Goal: Task Accomplishment & Management: Complete application form

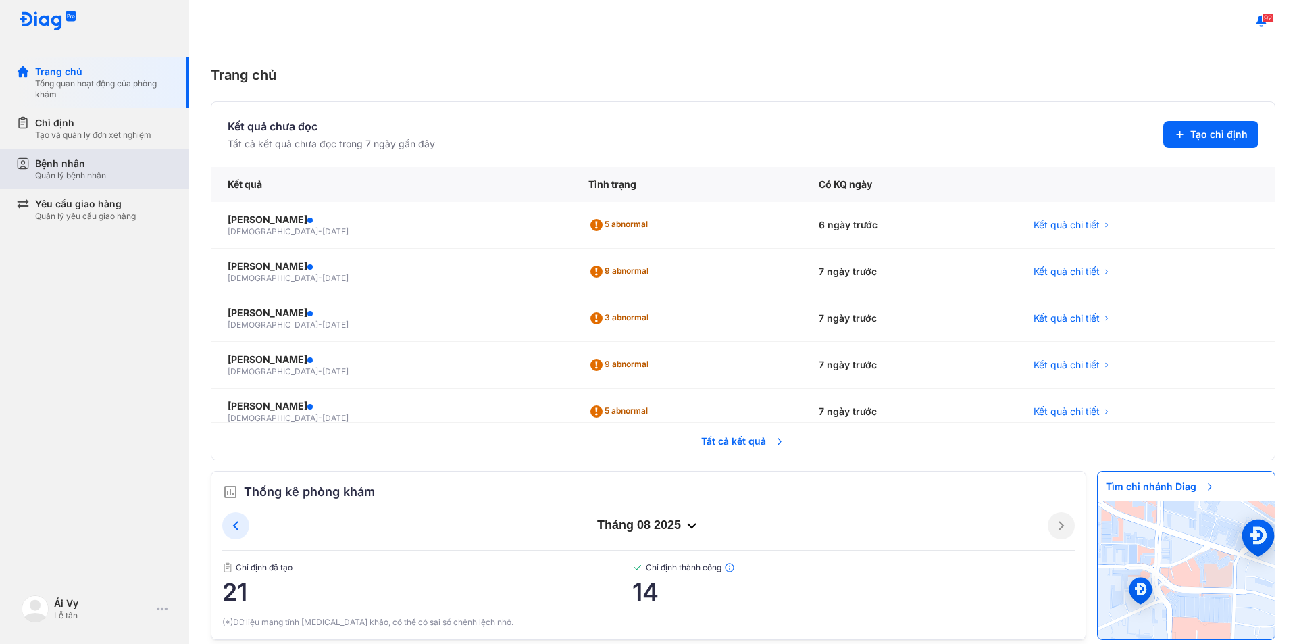
click at [70, 161] on div "Bệnh nhân" at bounding box center [70, 164] width 71 height 14
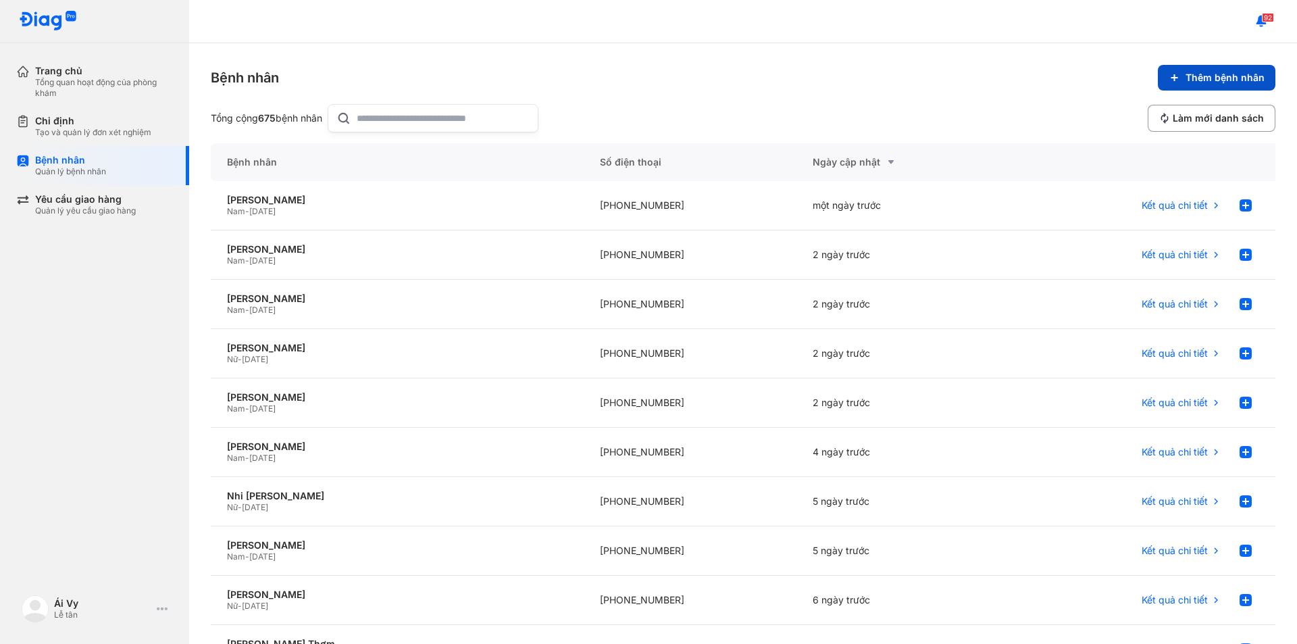
click at [1173, 80] on button "Thêm bệnh nhân" at bounding box center [1217, 78] width 118 height 26
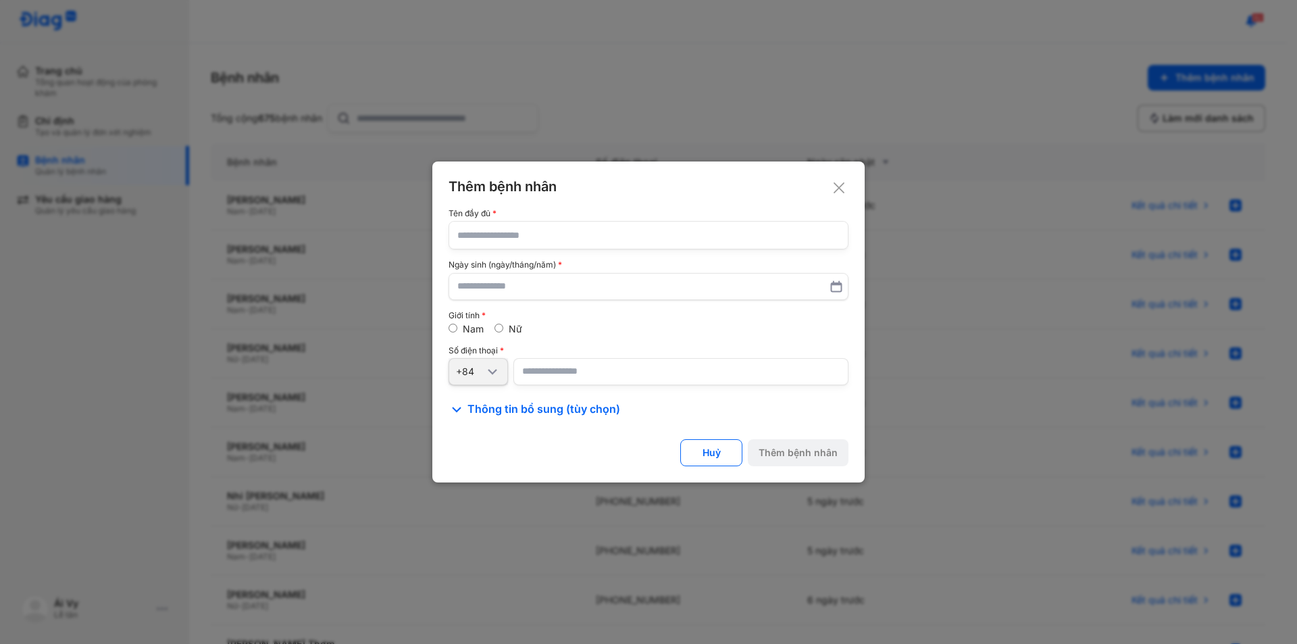
click at [485, 233] on input "text" at bounding box center [648, 235] width 382 height 27
type input "*"
type input "**********"
click at [507, 282] on input "text" at bounding box center [648, 286] width 381 height 24
type input "**********"
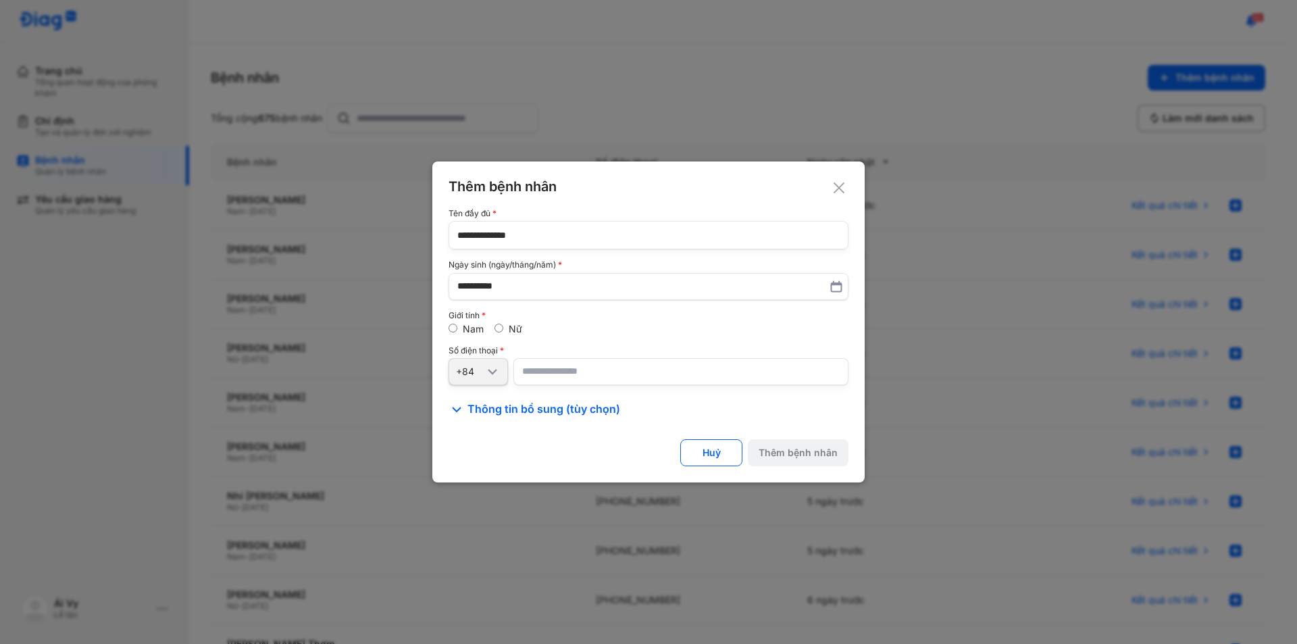
click at [586, 382] on input "number" at bounding box center [680, 371] width 335 height 27
paste input "**********"
type input "**********"
click at [792, 447] on div "Thêm bệnh nhân" at bounding box center [798, 453] width 79 height 12
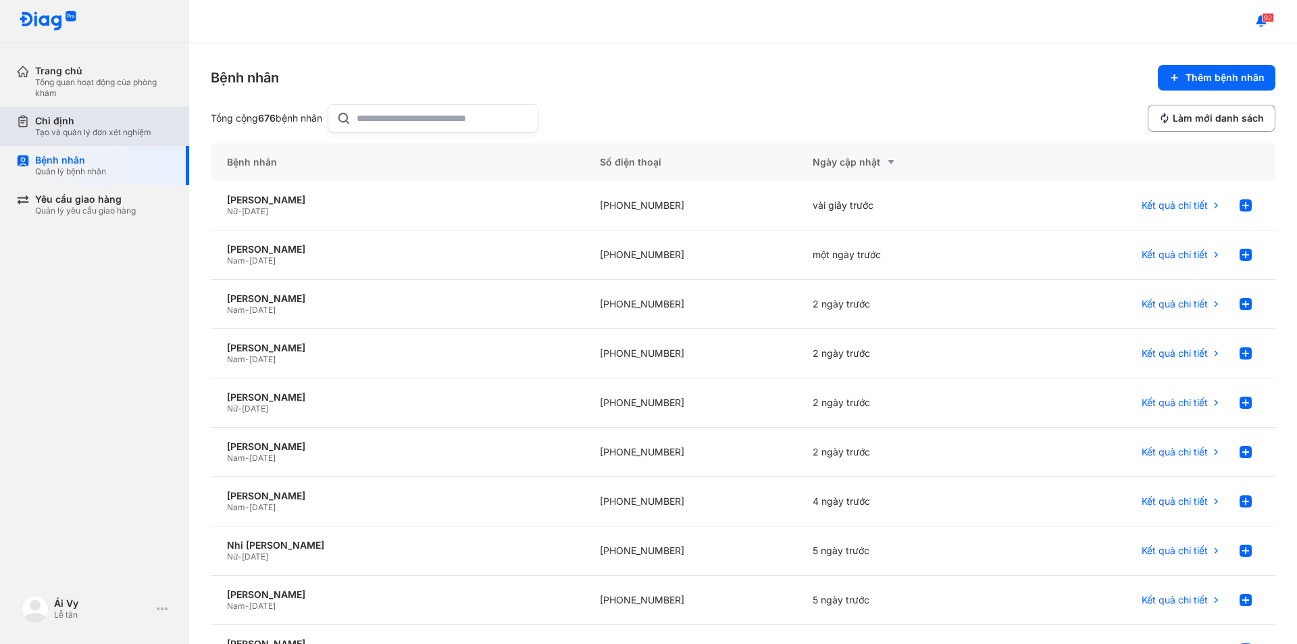
click at [109, 107] on div "Chỉ định Tạo và quản lý đơn xét nghiệm" at bounding box center [102, 126] width 173 height 39
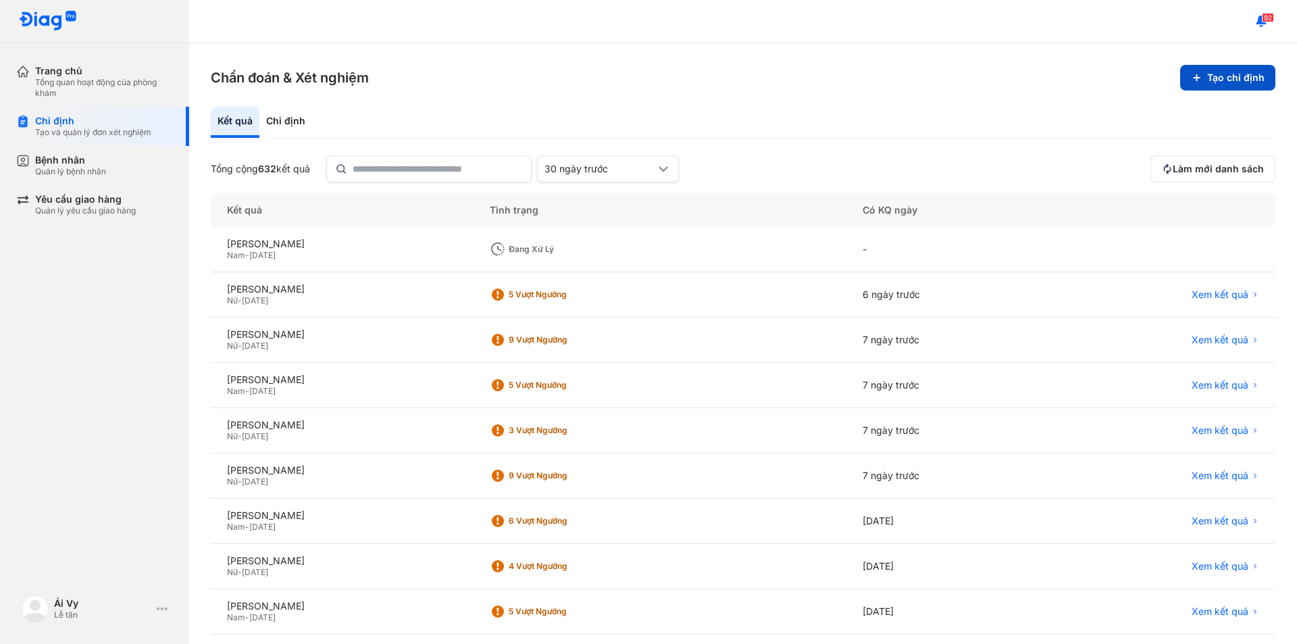
click at [1227, 76] on button "Tạo chỉ định" at bounding box center [1227, 78] width 95 height 26
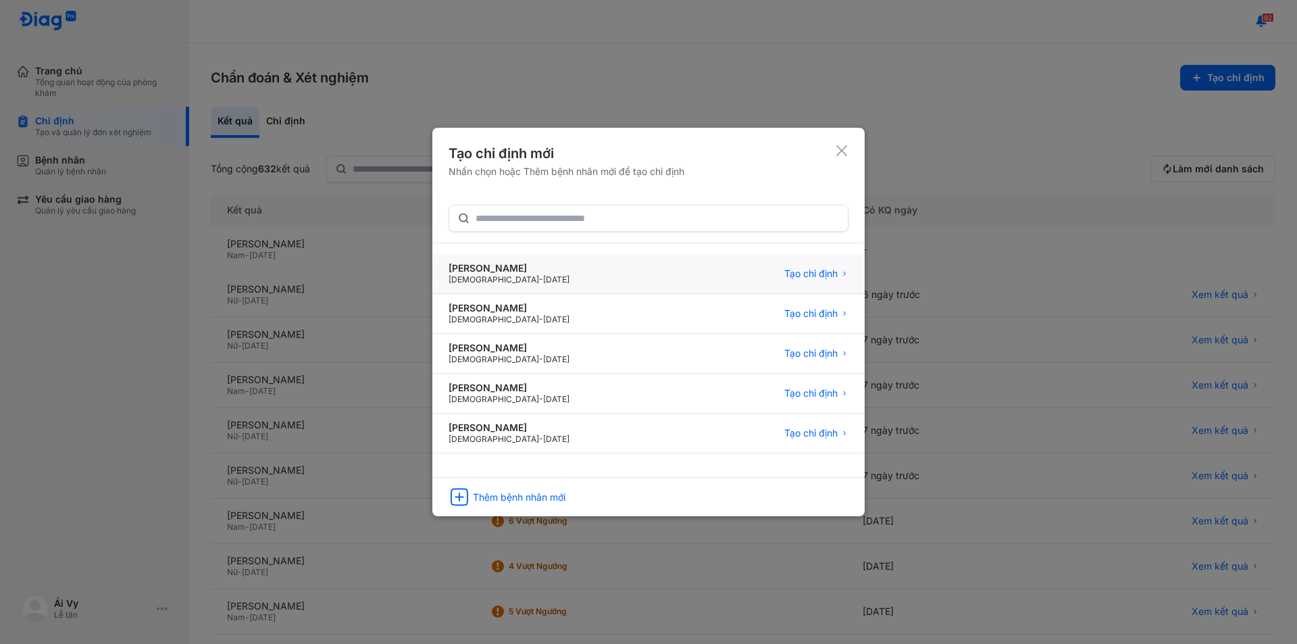
click at [503, 271] on div "[PERSON_NAME]" at bounding box center [509, 268] width 121 height 12
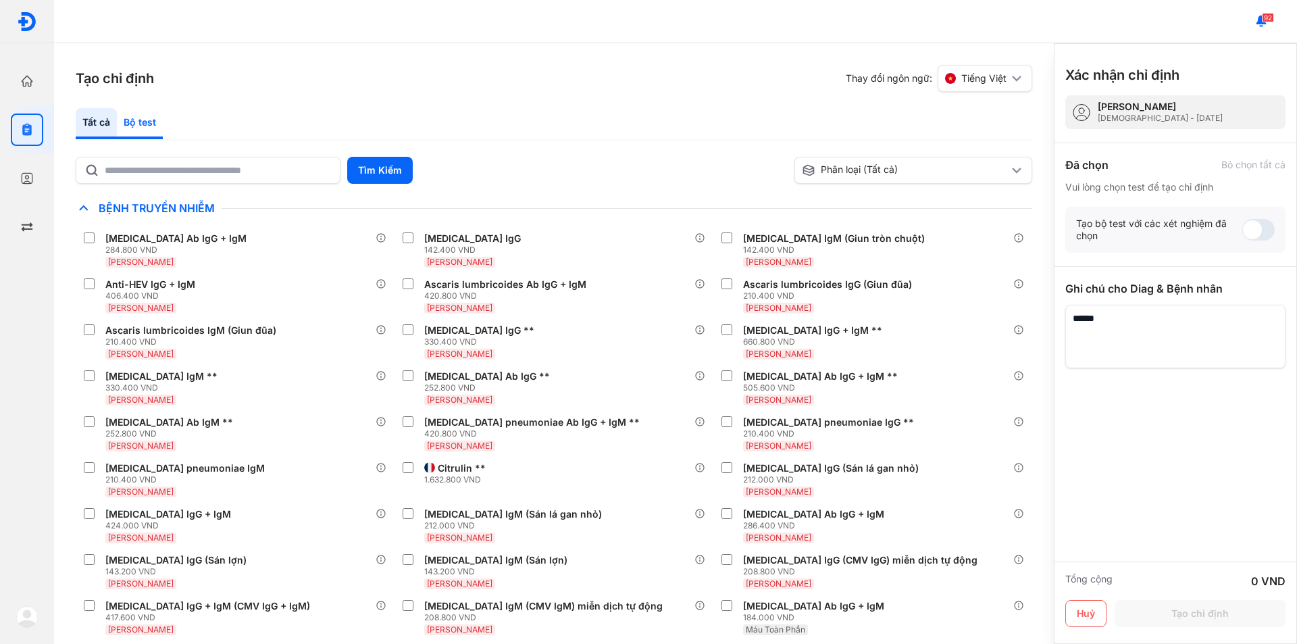
click at [143, 120] on div "Bộ test" at bounding box center [140, 123] width 46 height 31
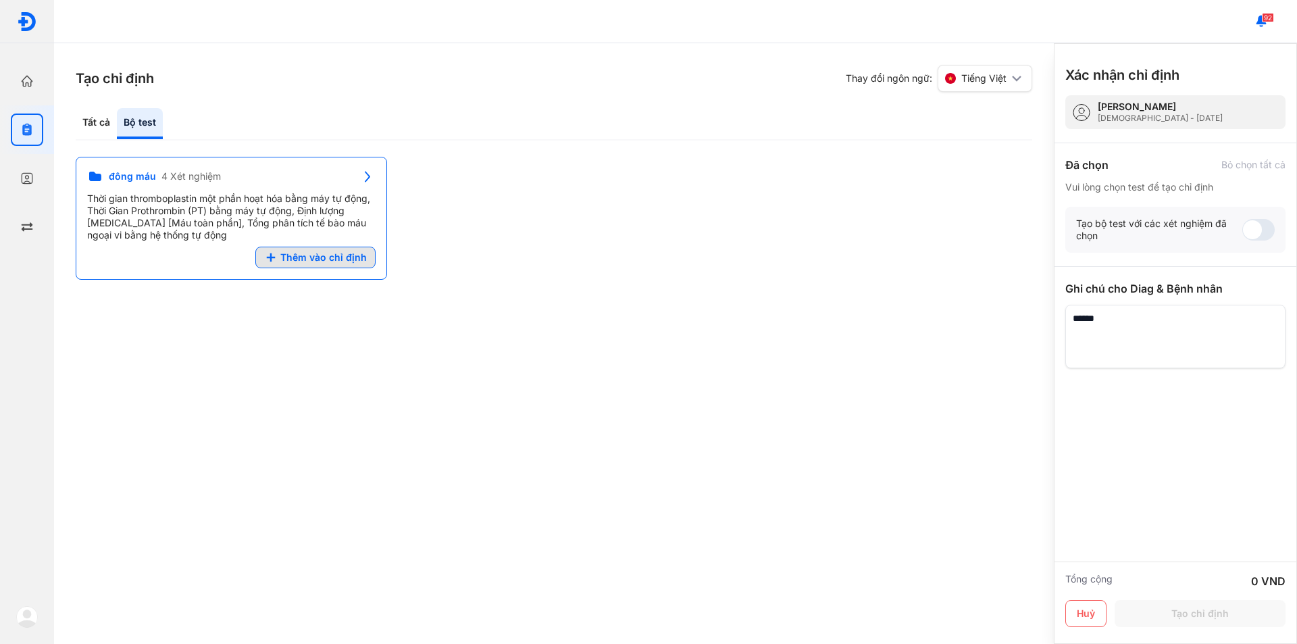
click at [343, 251] on button "Thêm vào chỉ định" at bounding box center [315, 258] width 120 height 22
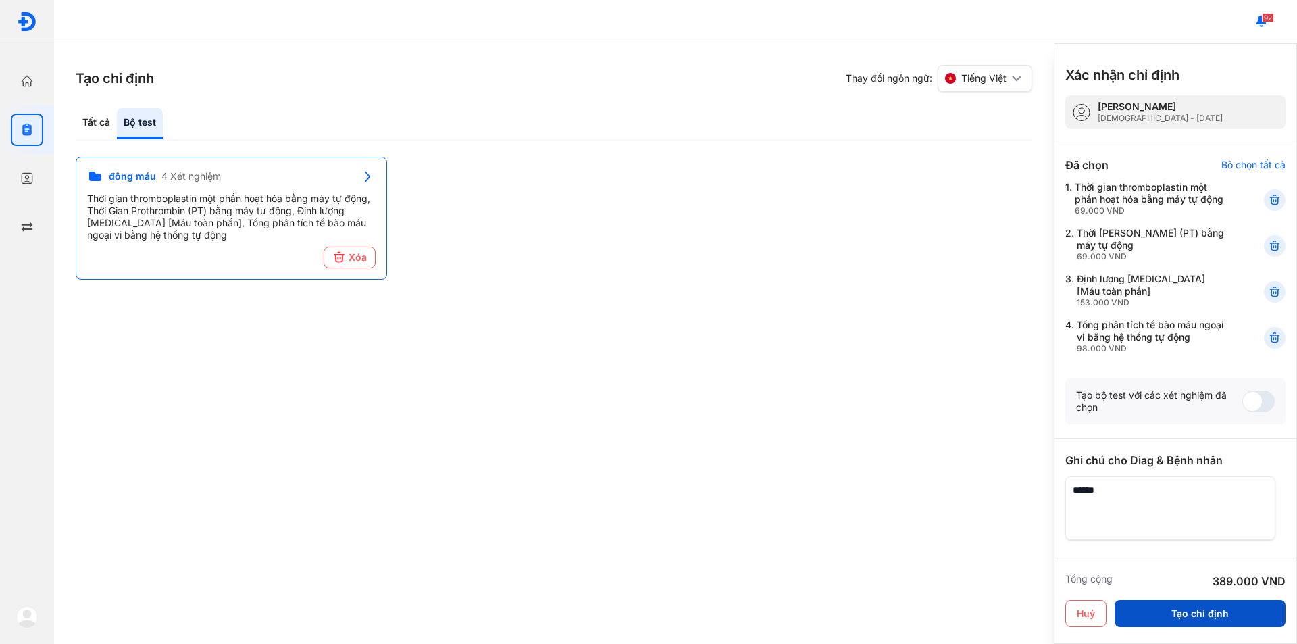
click at [1190, 615] on button "Tạo chỉ định" at bounding box center [1200, 613] width 171 height 27
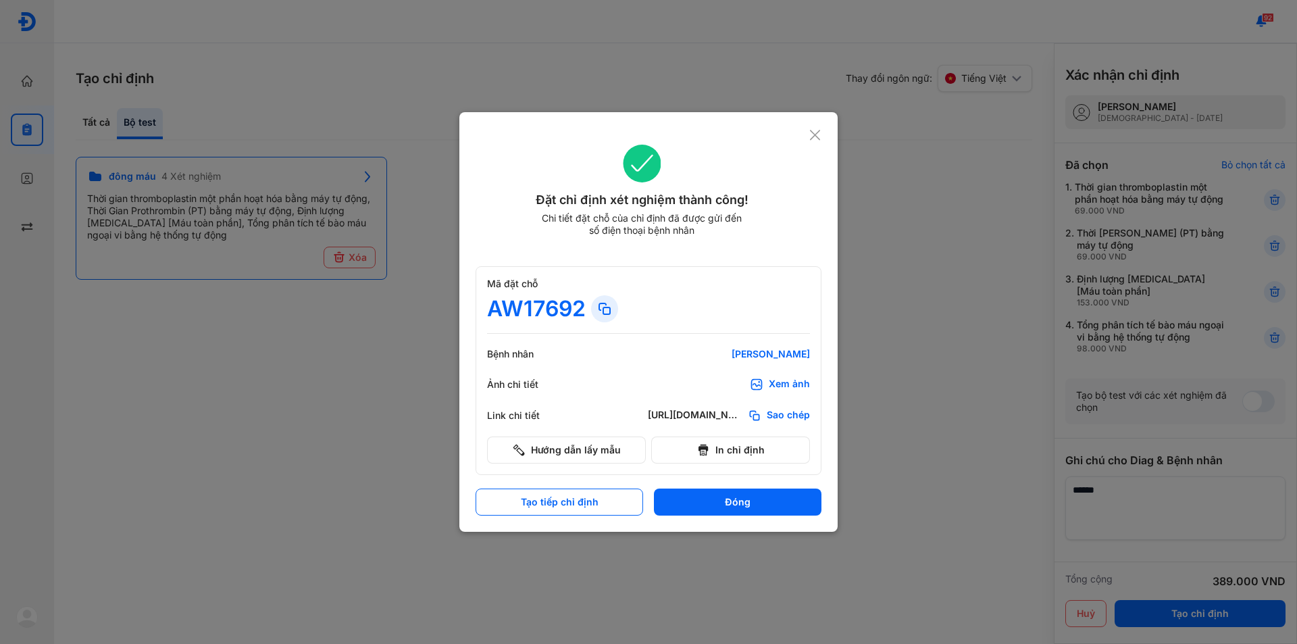
click at [817, 132] on use at bounding box center [815, 135] width 10 height 10
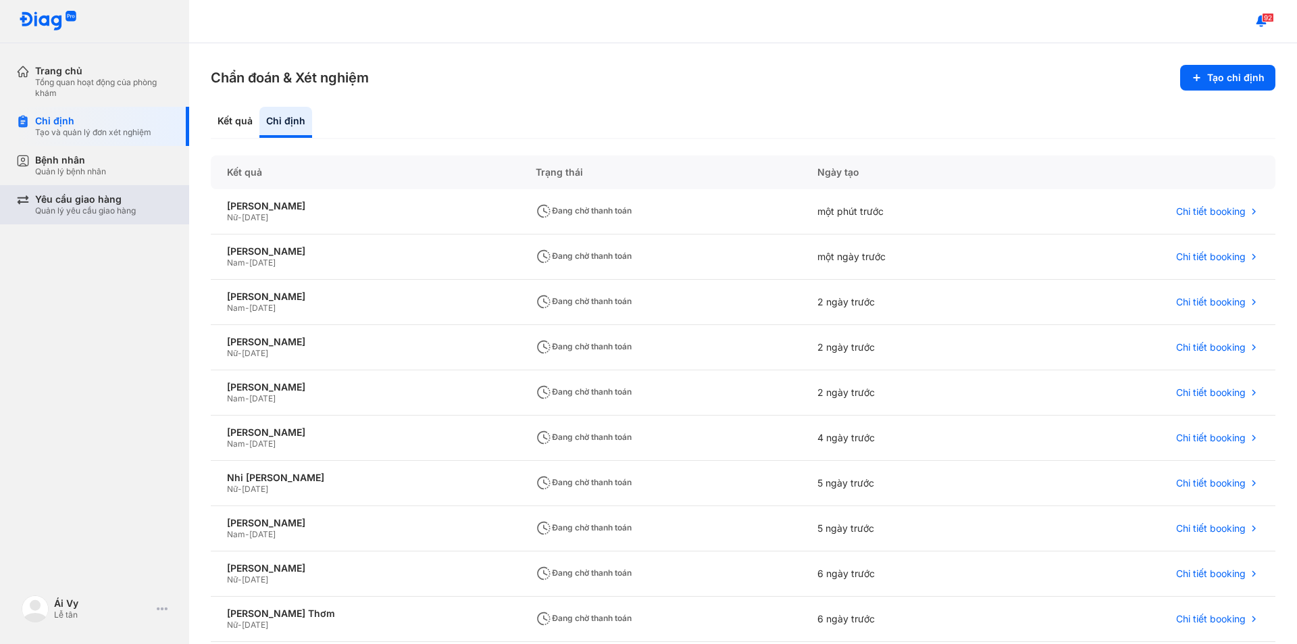
click at [101, 208] on div "Quản lý yêu cầu giao hàng" at bounding box center [85, 210] width 101 height 11
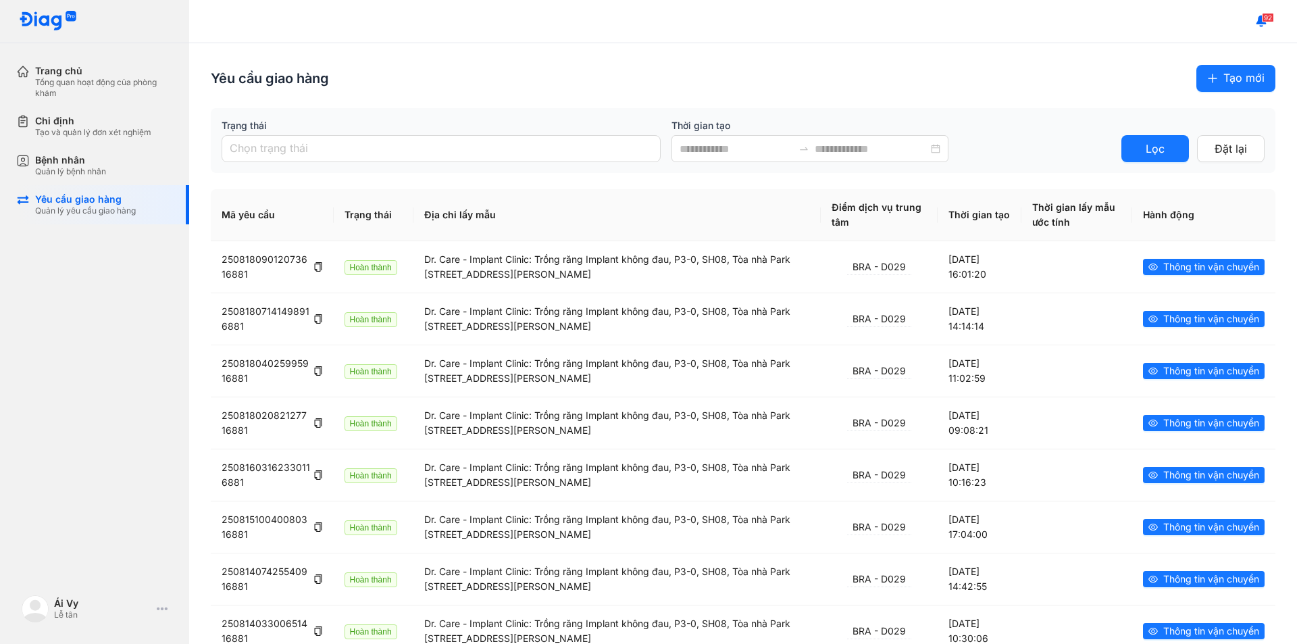
click at [1209, 77] on button "Tạo mới" at bounding box center [1235, 78] width 79 height 27
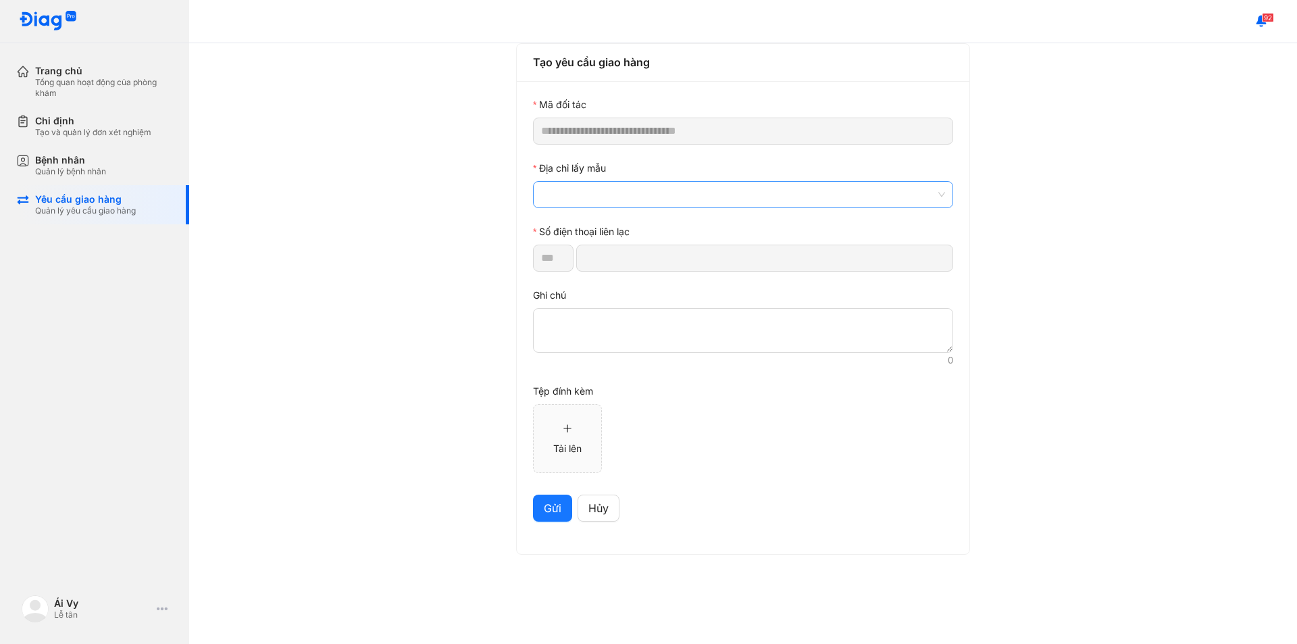
click at [578, 195] on span at bounding box center [743, 195] width 404 height 26
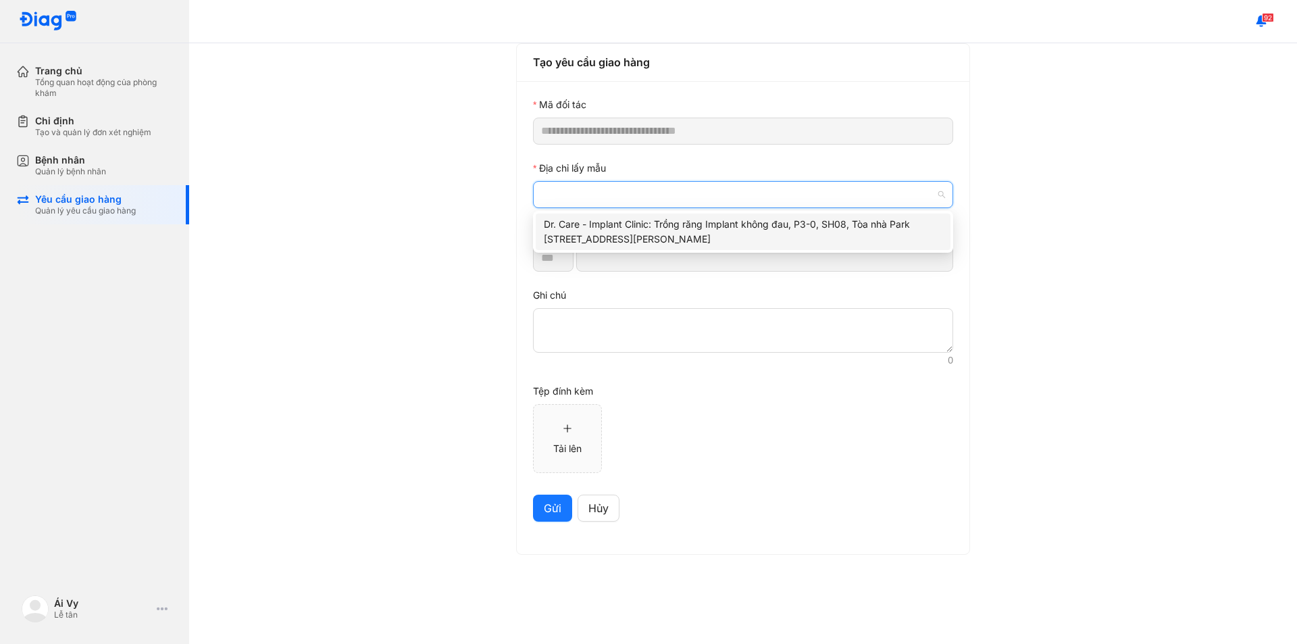
click at [605, 234] on div "Dr. Care - Implant Clinic: Trồng răng Implant không đau, P3-0, SH08, Tòa nhà Pa…" at bounding box center [743, 232] width 399 height 30
type input "*********"
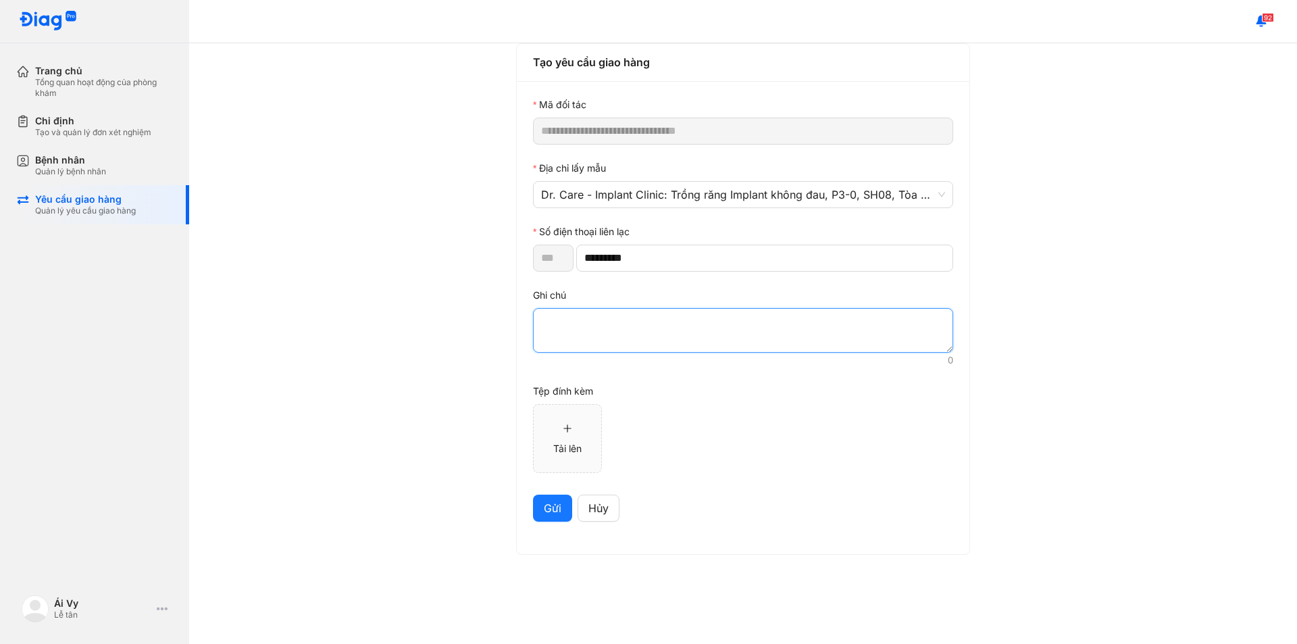
click at [701, 322] on textarea at bounding box center [743, 330] width 420 height 45
click at [544, 507] on span "Gửi" at bounding box center [553, 508] width 18 height 17
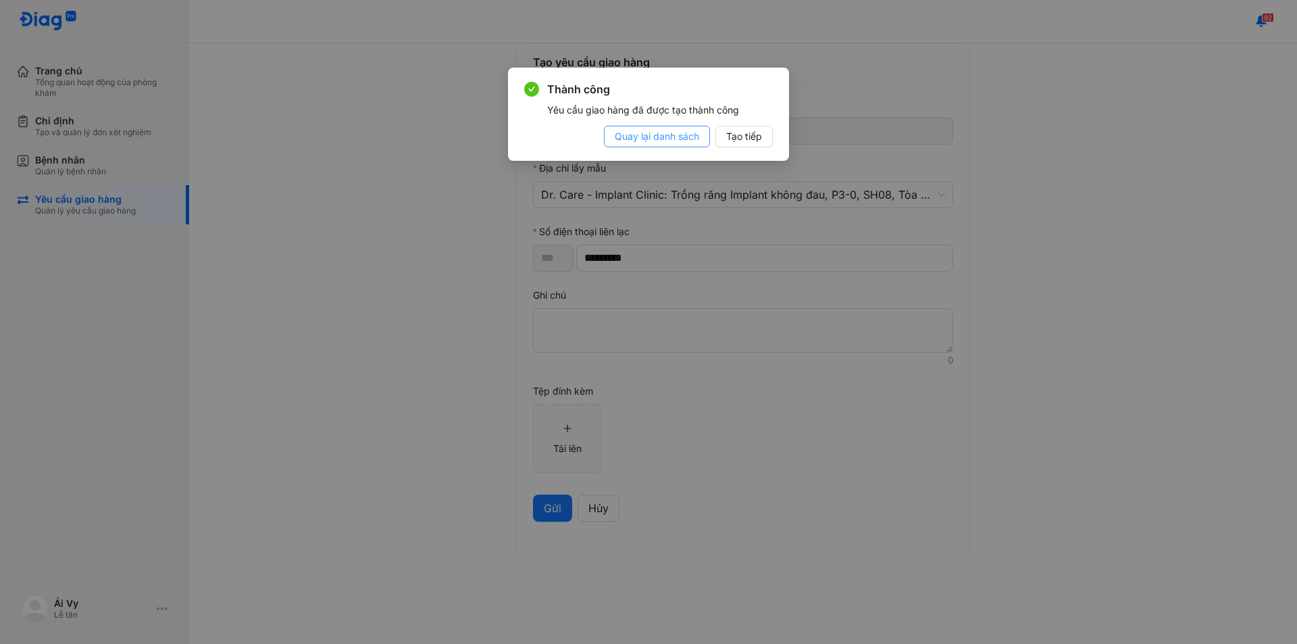
click at [671, 143] on span "Quay lại danh sách" at bounding box center [657, 136] width 84 height 15
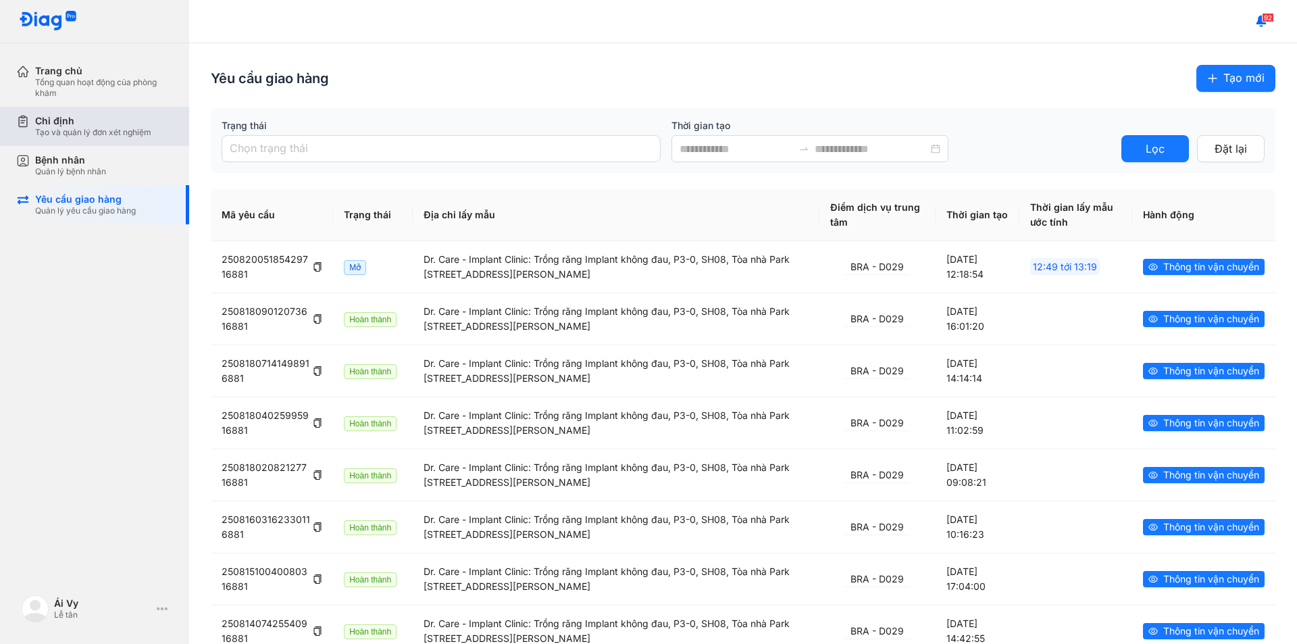
click at [131, 129] on div "Tạo và quản lý đơn xét nghiệm" at bounding box center [93, 132] width 116 height 11
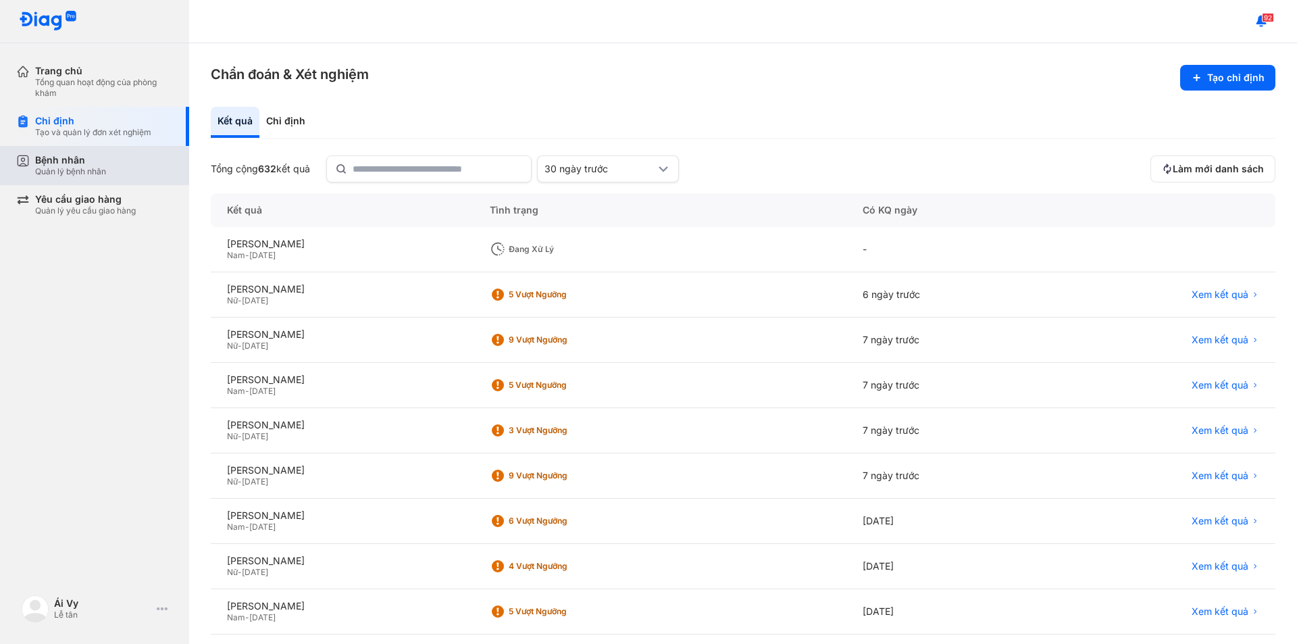
click at [130, 175] on div "Bệnh nhân Quản lý bệnh nhân" at bounding box center [104, 165] width 138 height 23
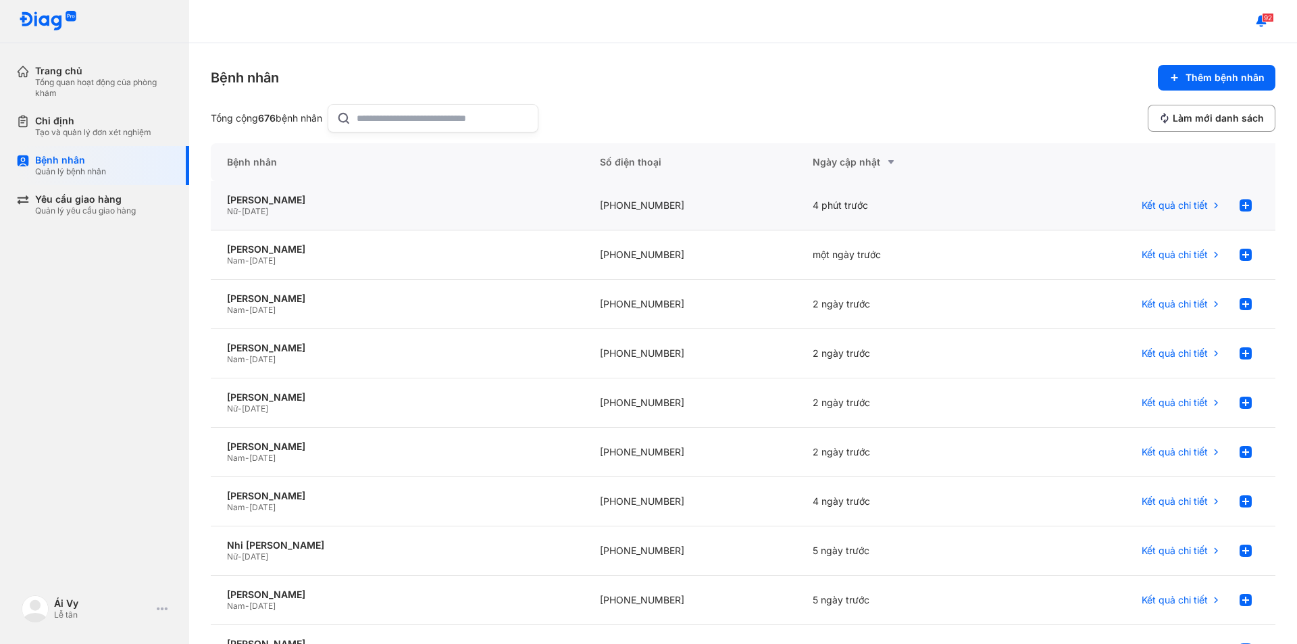
click at [301, 208] on div "Nữ - [DATE]" at bounding box center [397, 211] width 340 height 11
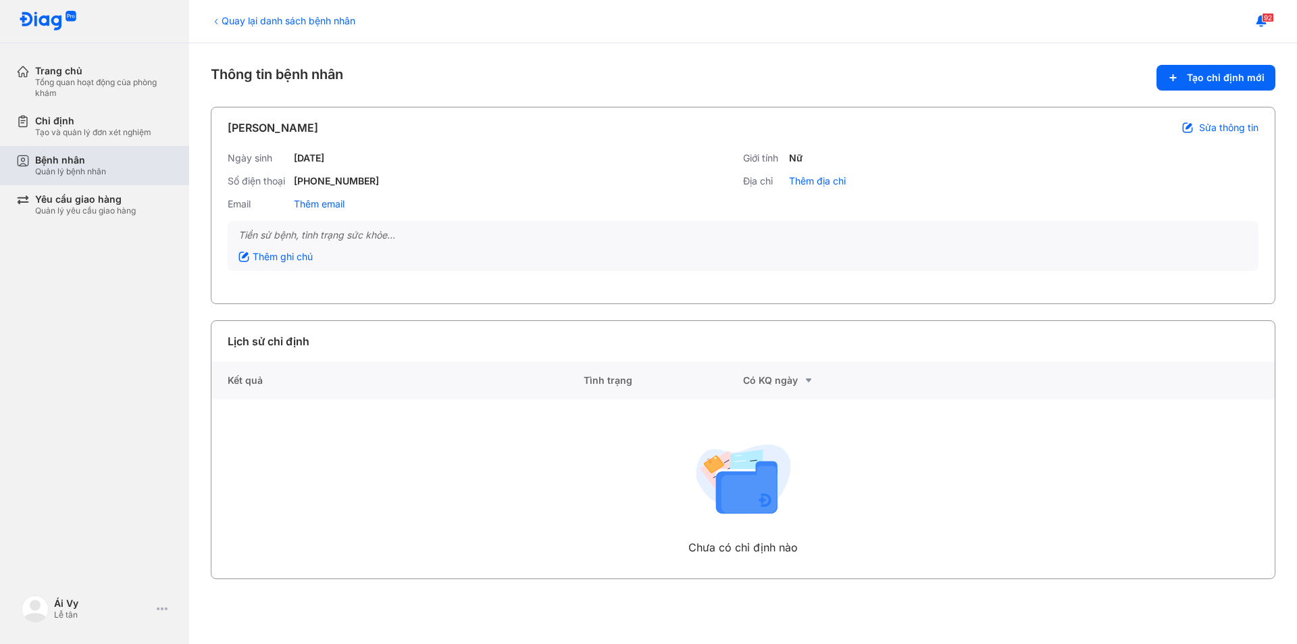
click at [70, 158] on div "Bệnh nhân" at bounding box center [70, 160] width 71 height 12
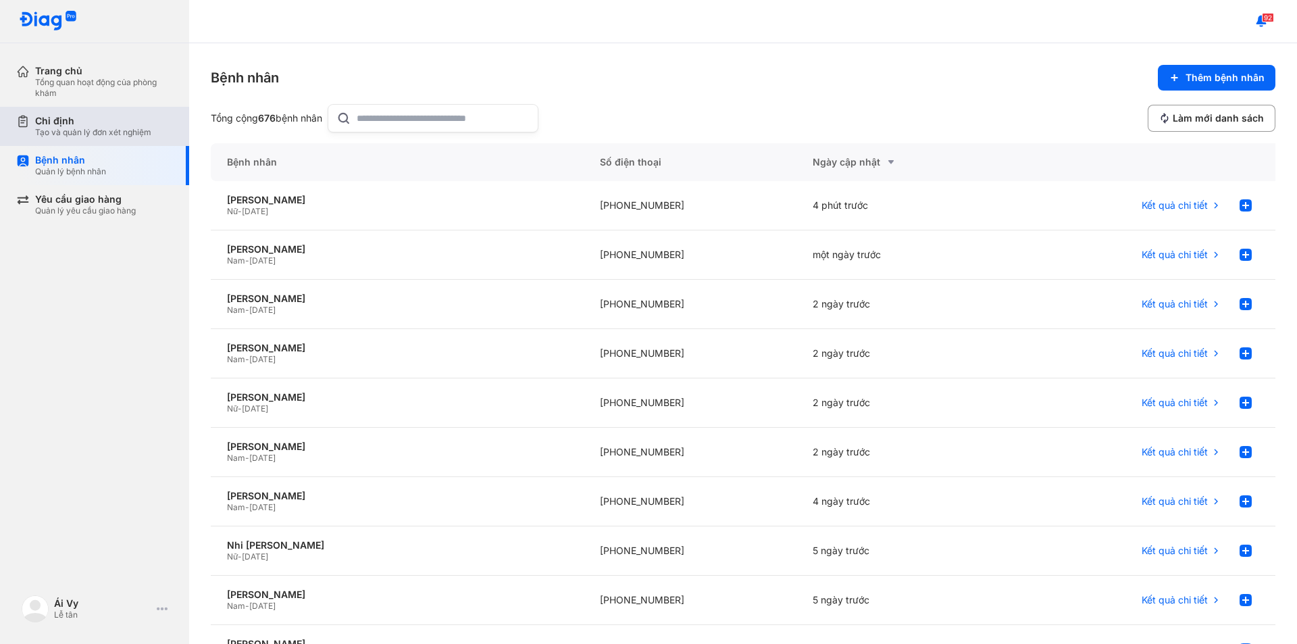
click at [94, 111] on div "Chỉ định Tạo và quản lý đơn xét nghiệm" at bounding box center [102, 126] width 173 height 39
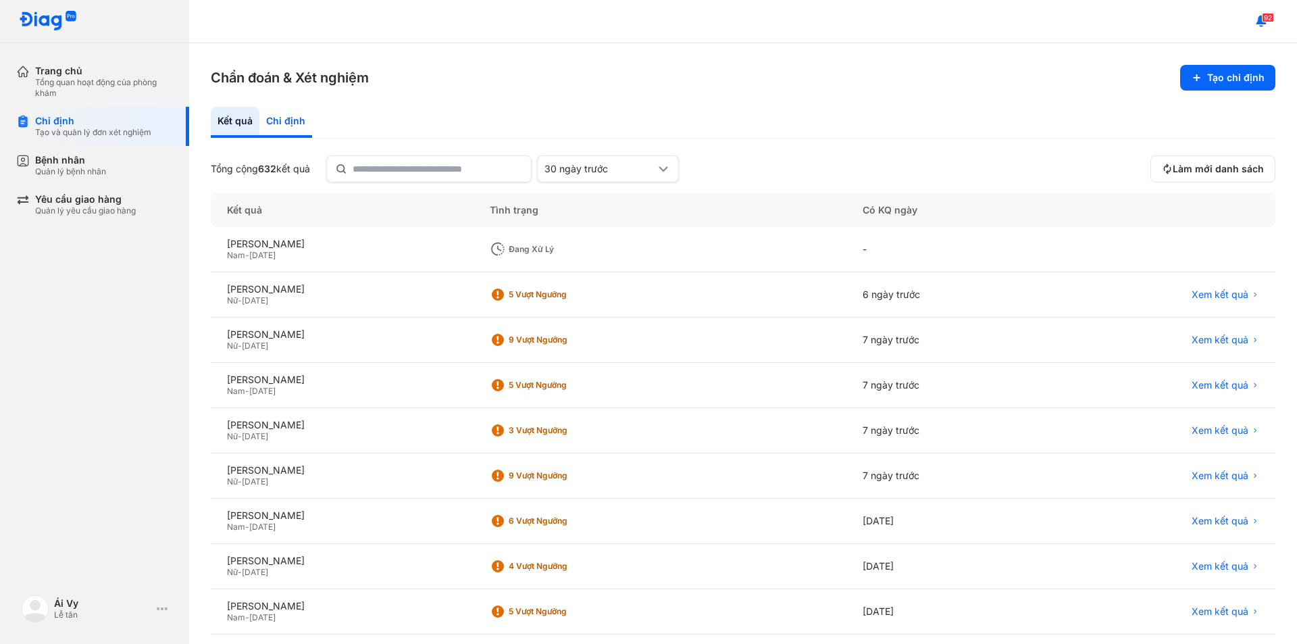
click at [268, 125] on div "Chỉ định" at bounding box center [285, 122] width 53 height 31
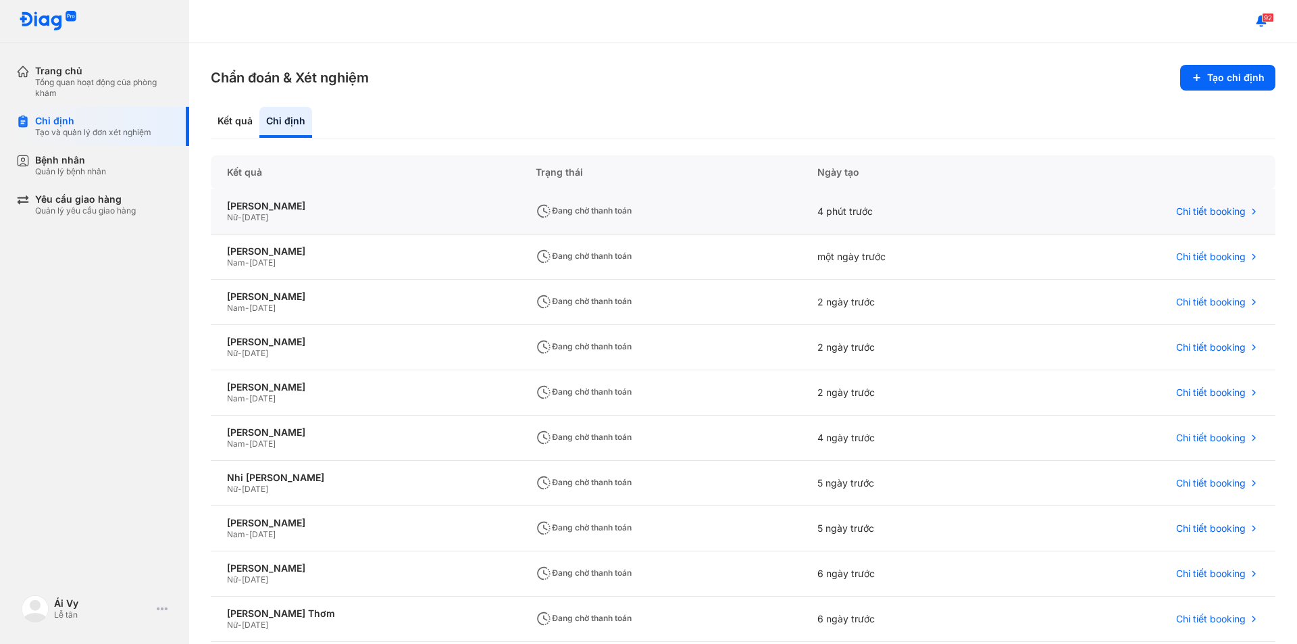
click at [360, 219] on div "Nữ - [DATE]" at bounding box center [365, 217] width 276 height 11
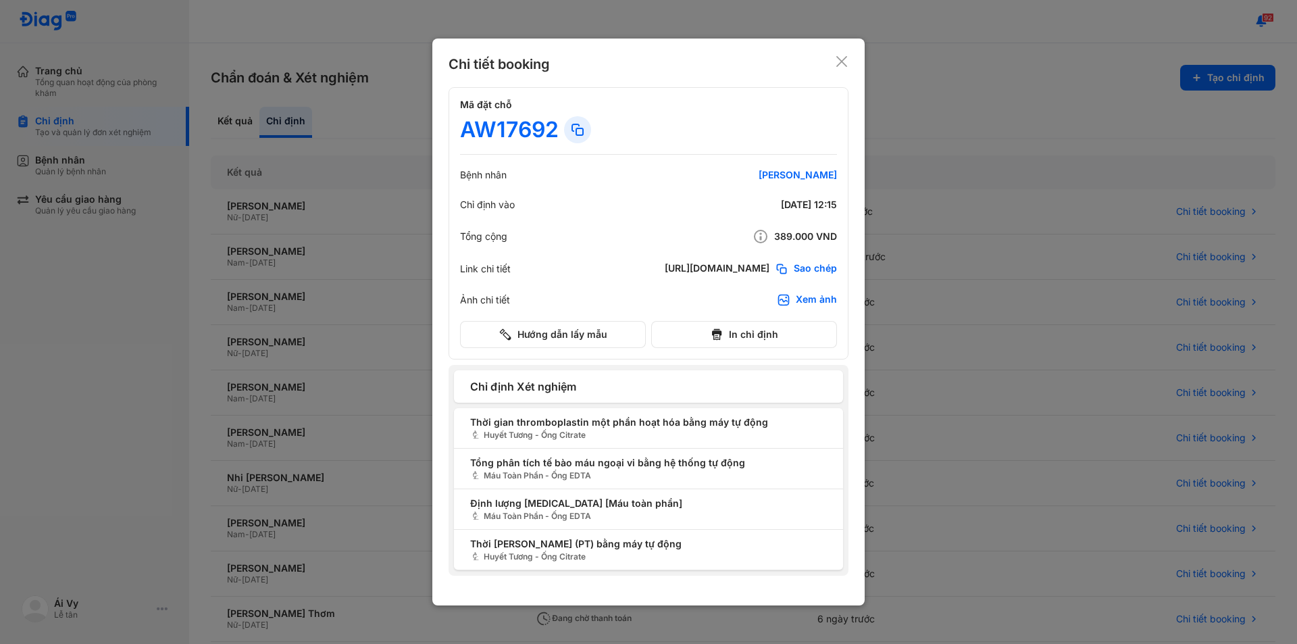
click at [361, 251] on div at bounding box center [648, 322] width 1297 height 644
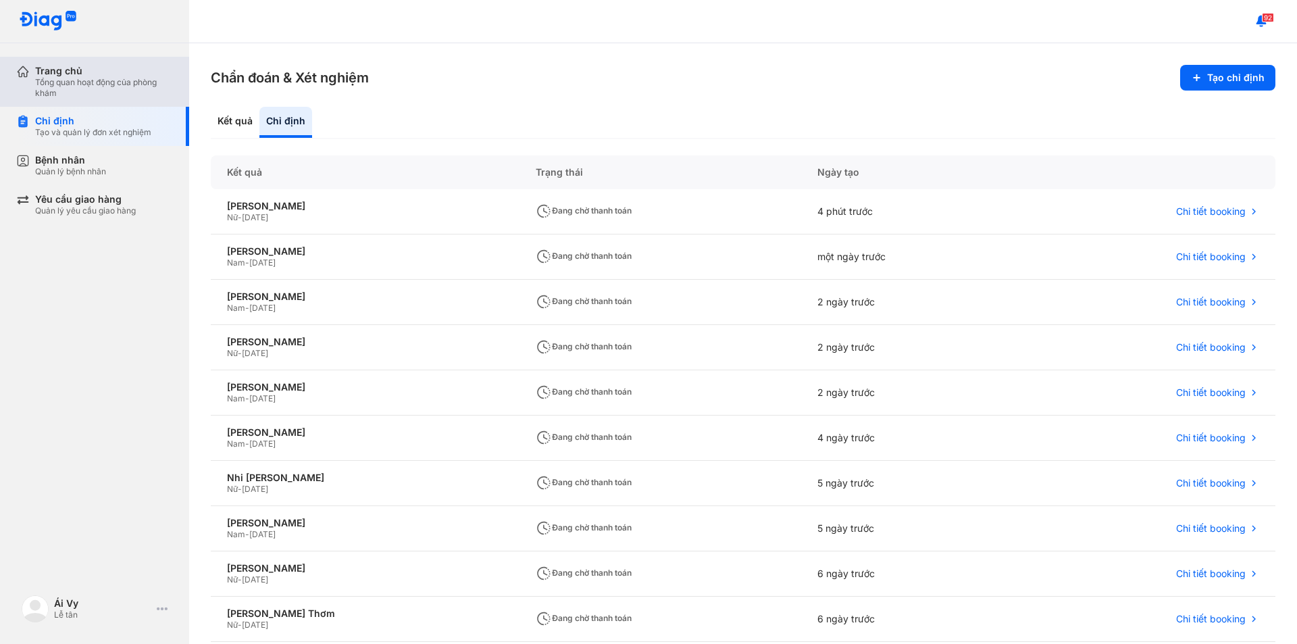
click at [97, 81] on div "Tổng quan hoạt động của phòng khám" at bounding box center [104, 88] width 138 height 22
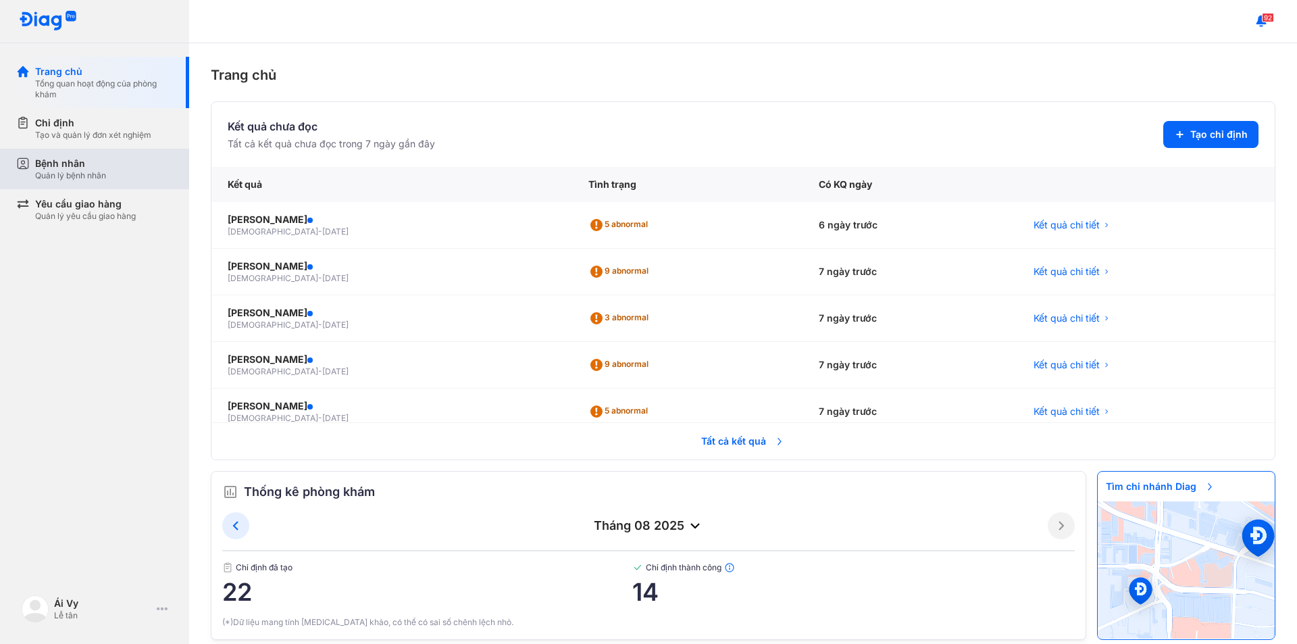
click at [131, 160] on div "Bệnh nhân Quản lý bệnh nhân" at bounding box center [104, 169] width 138 height 24
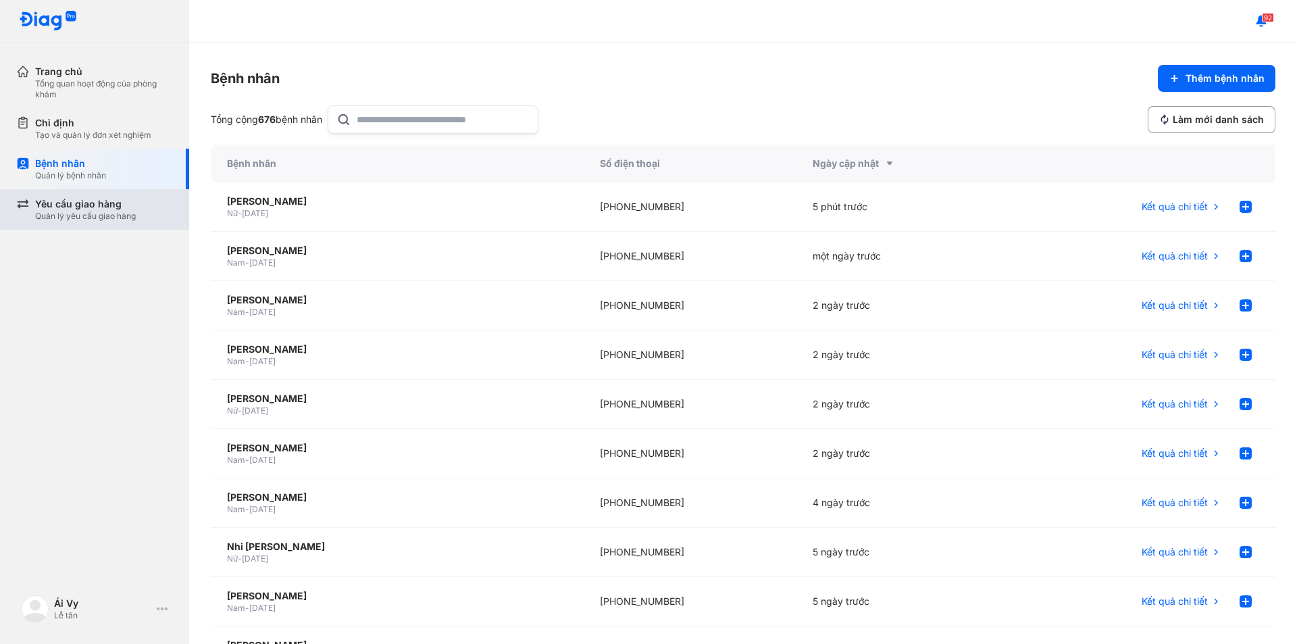
click at [79, 208] on div "Yêu cầu giao hàng" at bounding box center [85, 204] width 101 height 14
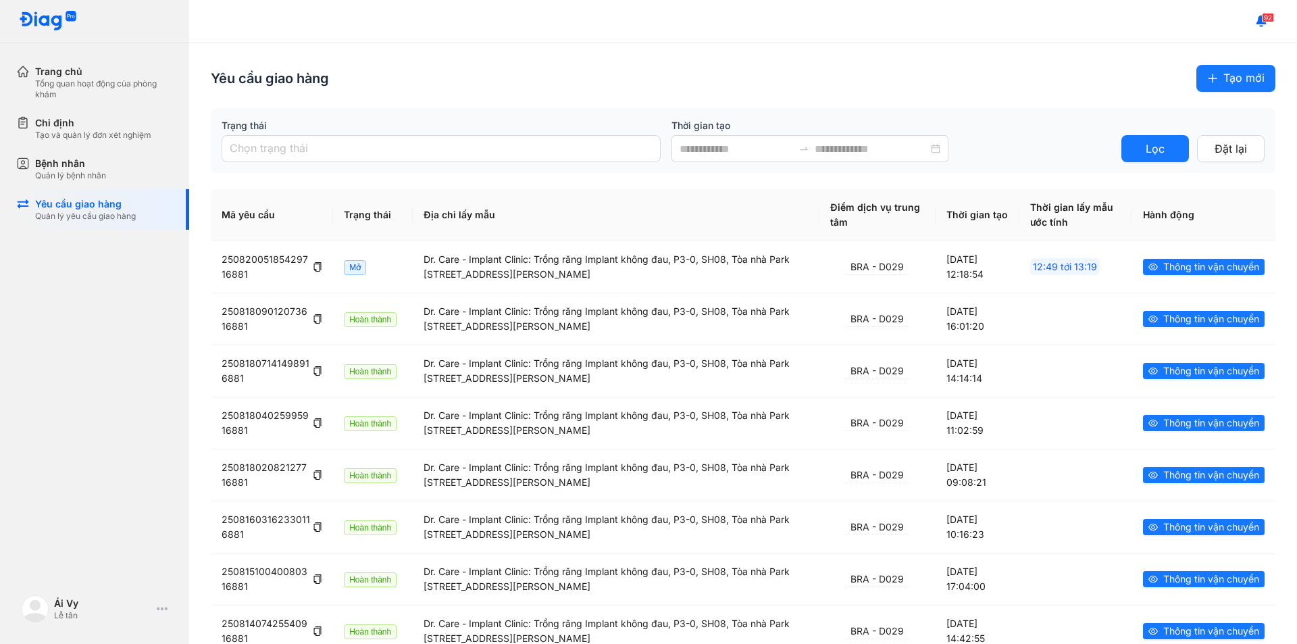
click at [964, 91] on div "Yêu cầu giao hàng Tạo mới" at bounding box center [743, 78] width 1065 height 27
